Goal: Check status

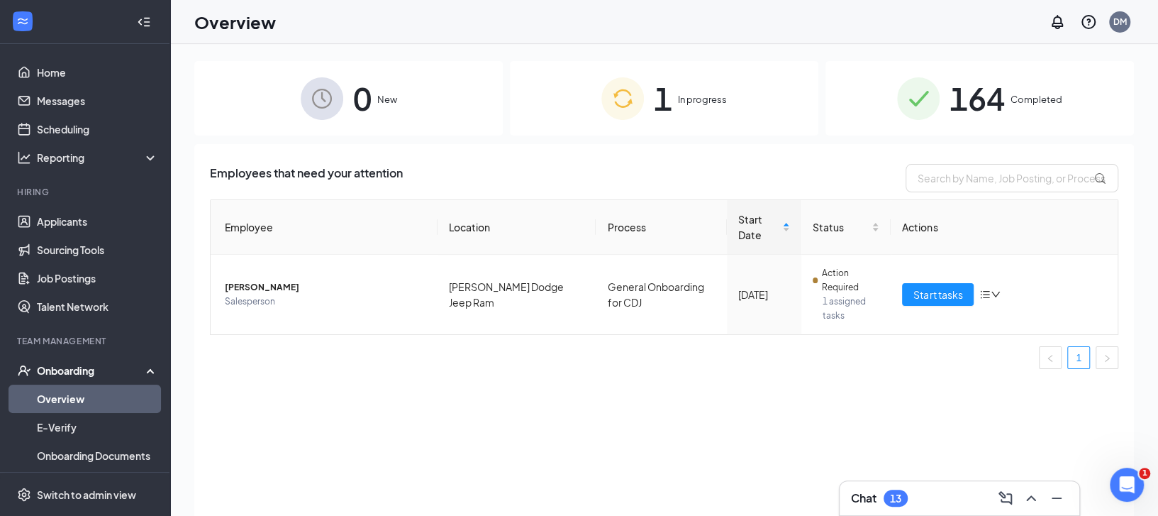
click at [1009, 97] on div "164 Completed" at bounding box center [980, 98] width 309 height 74
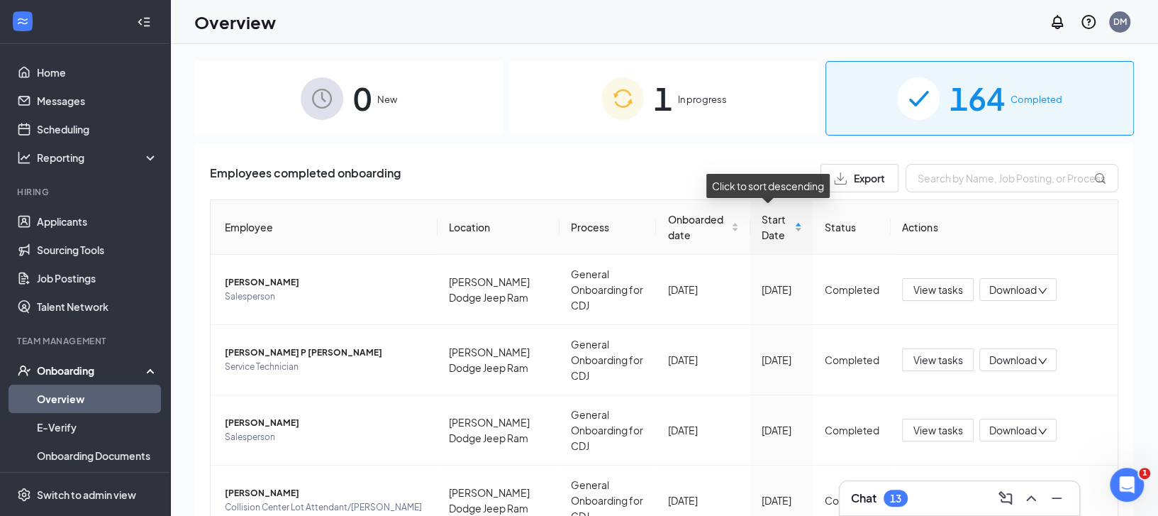
click at [785, 243] on div "Start Date" at bounding box center [782, 226] width 40 height 31
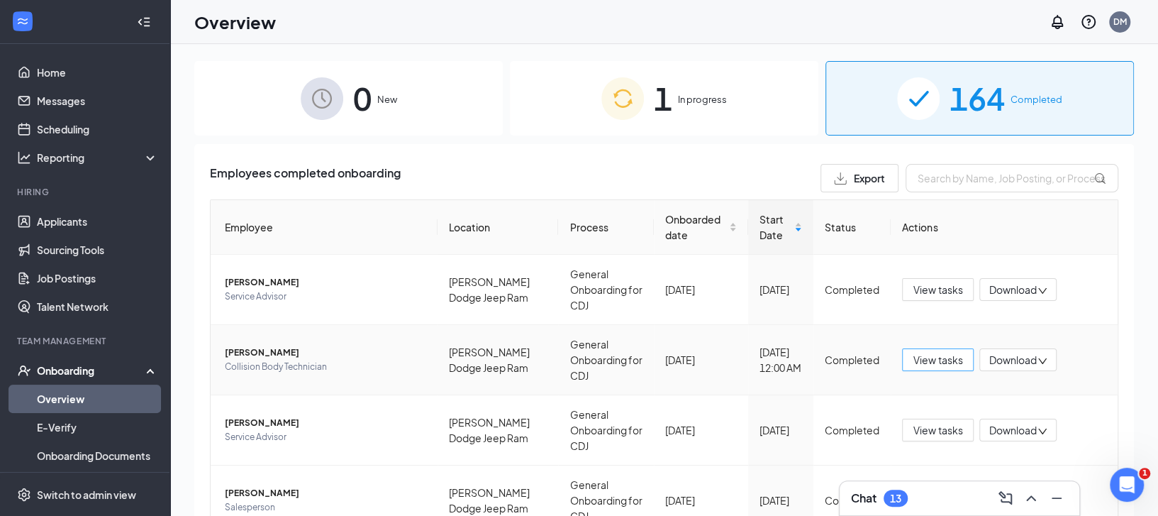
click at [945, 368] on button "View tasks" at bounding box center [938, 359] width 72 height 23
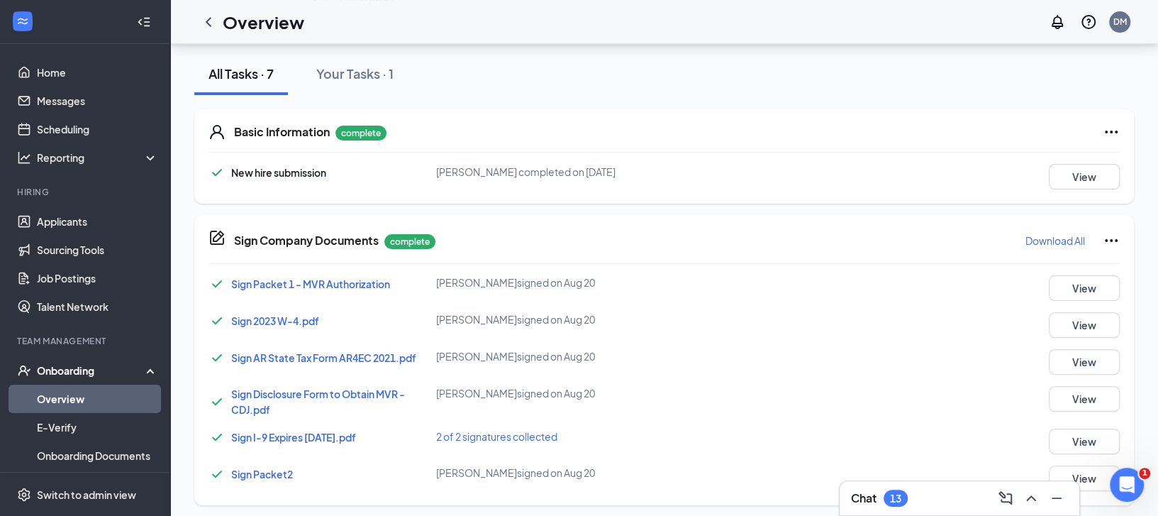
scroll to position [161, 0]
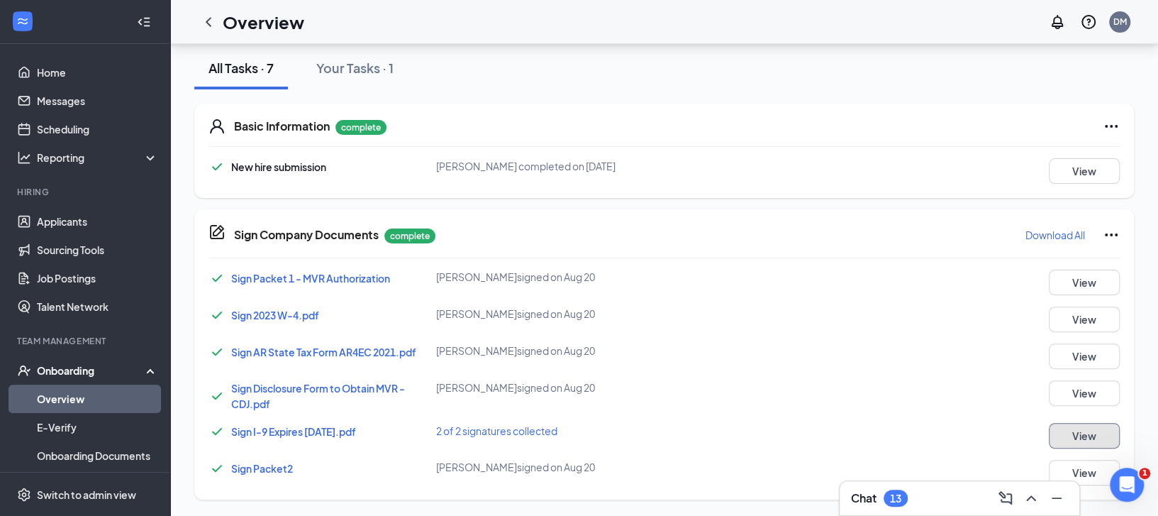
click at [1069, 429] on button "View" at bounding box center [1084, 436] width 71 height 26
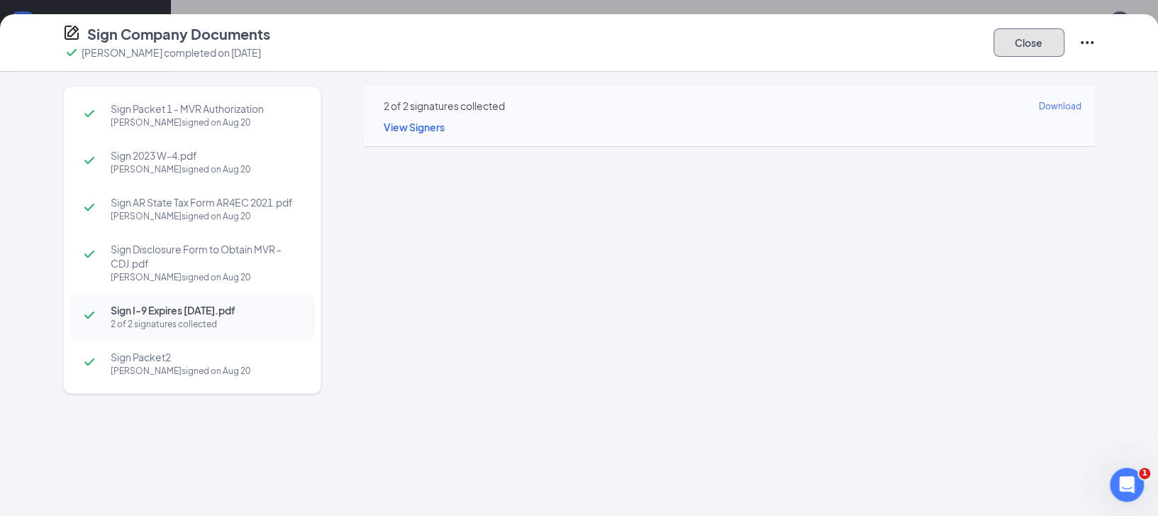
click at [1033, 50] on button "Close" at bounding box center [1029, 42] width 71 height 28
